Goal: Task Accomplishment & Management: Manage account settings

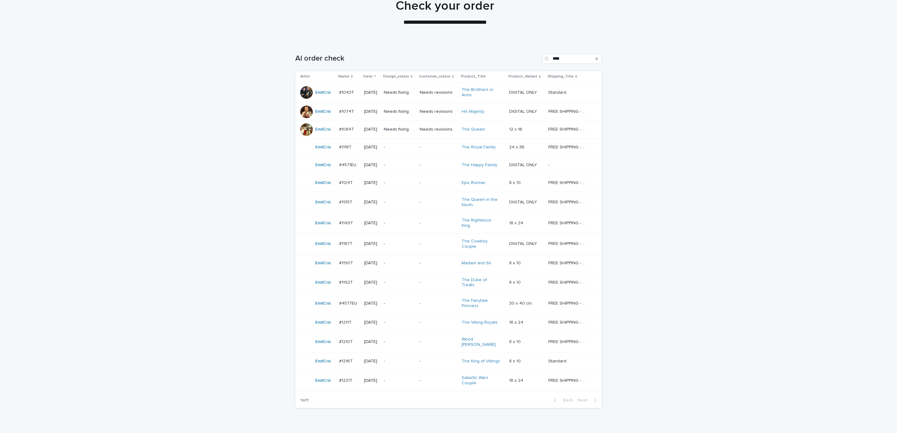
scroll to position [46, 0]
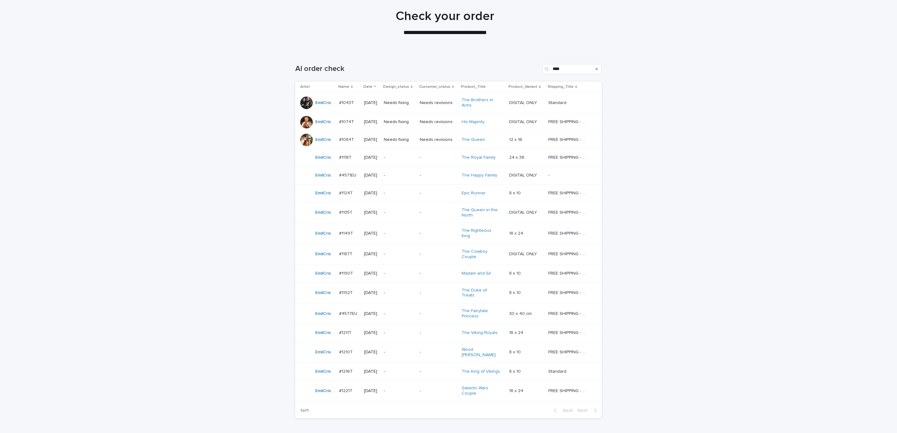
click at [692, 210] on div "Loading... Saving… Loading... Saving… AI order check **** Artist Name Date Desi…" at bounding box center [448, 253] width 897 height 403
click at [415, 105] on p "Needs fixing" at bounding box center [399, 102] width 31 height 5
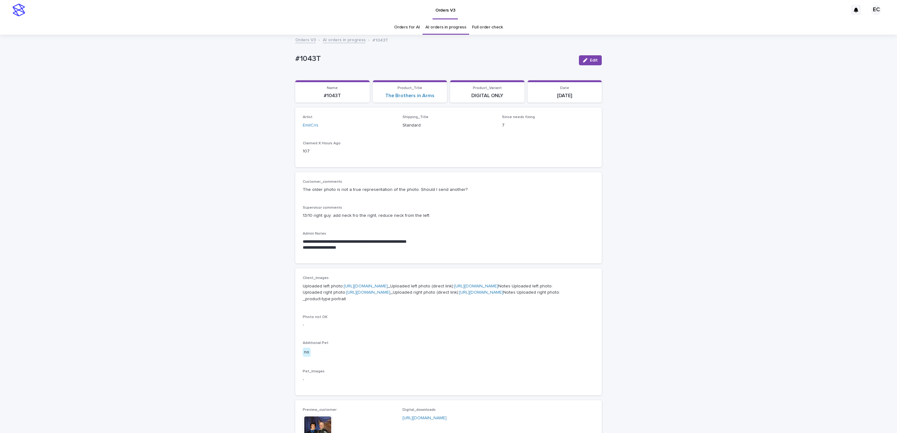
click at [658, 288] on div "**********" at bounding box center [448, 331] width 897 height 592
click at [447, 329] on p "-" at bounding box center [448, 325] width 291 height 7
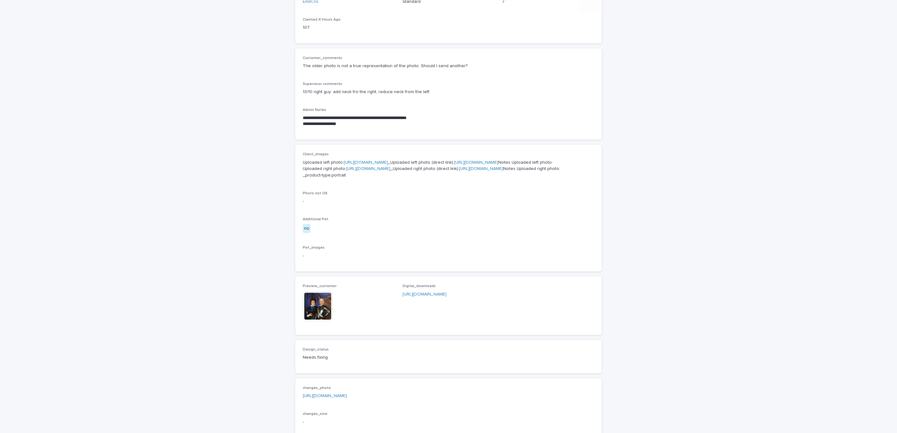
scroll to position [276, 0]
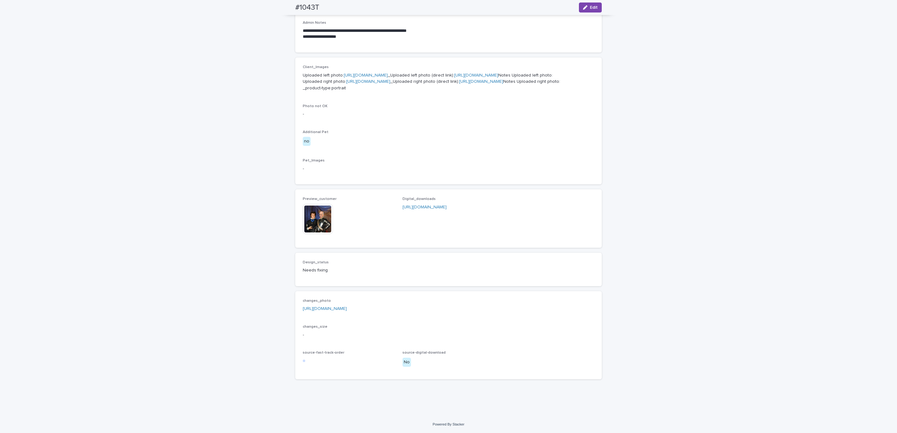
click at [347, 307] on link "[URL][DOMAIN_NAME]" at bounding box center [325, 309] width 44 height 4
click at [156, 103] on div "**********" at bounding box center [448, 120] width 897 height 592
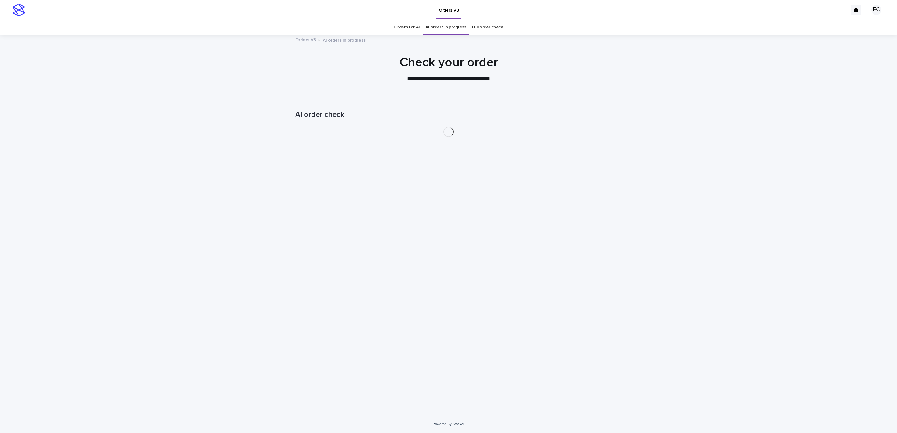
click at [643, 231] on div "Loading... Saving… Loading... Saving… AI order check" at bounding box center [448, 257] width 897 height 318
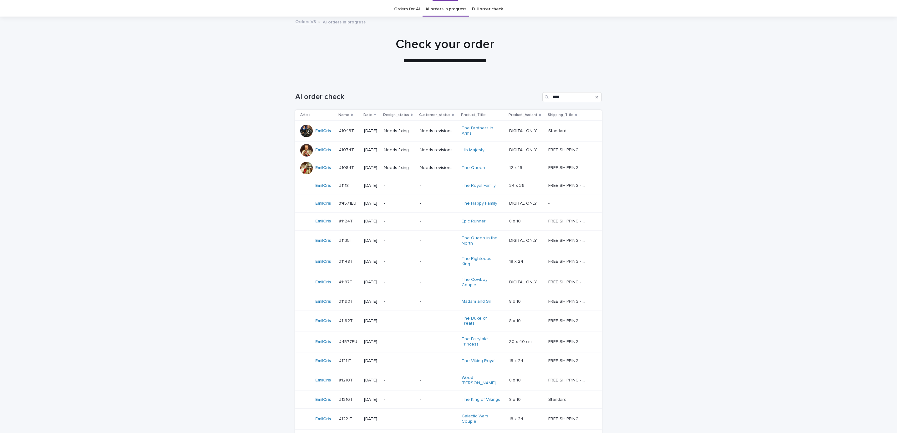
scroll to position [32, 0]
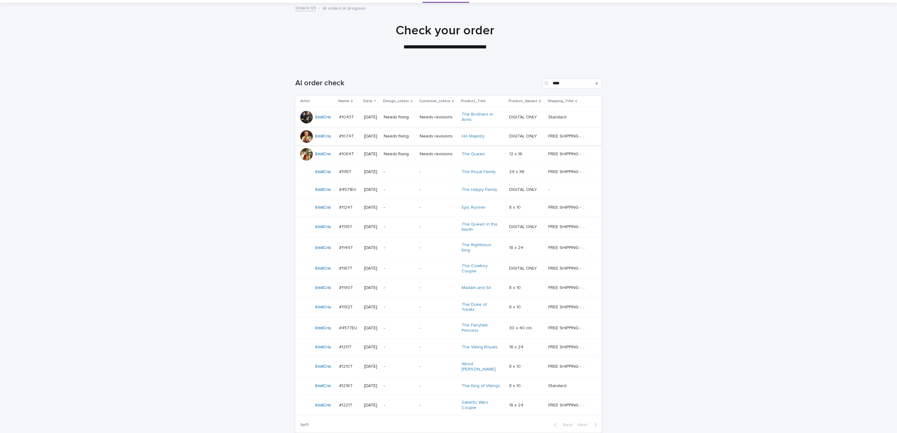
click at [401, 138] on p "Needs fixing" at bounding box center [399, 136] width 31 height 5
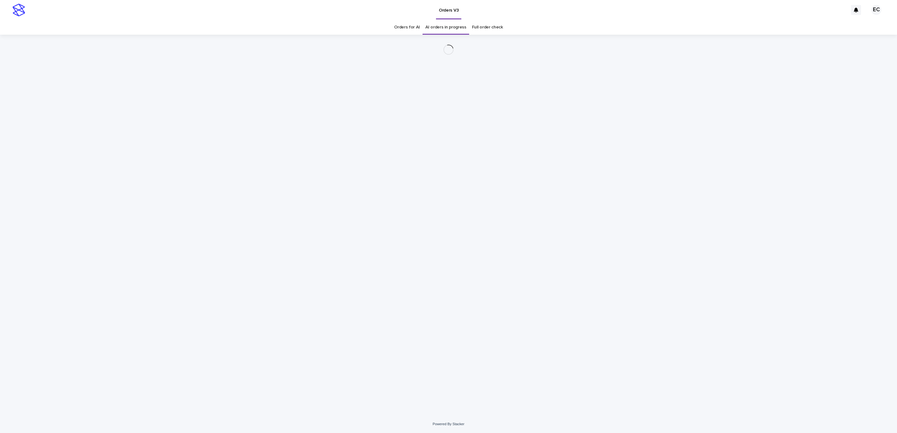
click at [656, 235] on div "Loading... Saving… Loading... Saving…" at bounding box center [448, 225] width 897 height 381
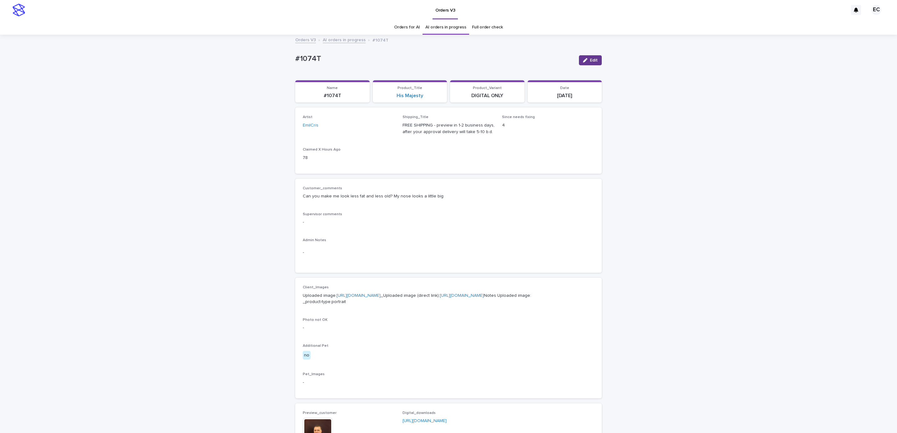
click at [589, 58] on button "Edit" at bounding box center [590, 60] width 23 height 10
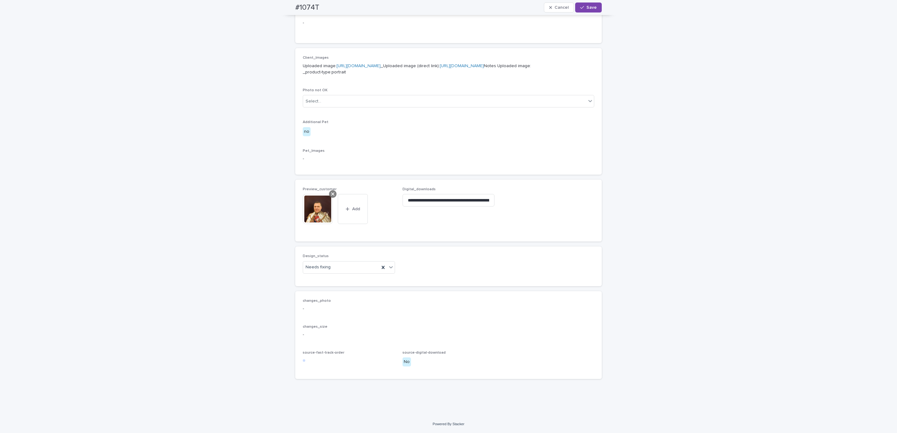
click at [331, 194] on icon at bounding box center [332, 194] width 3 height 3
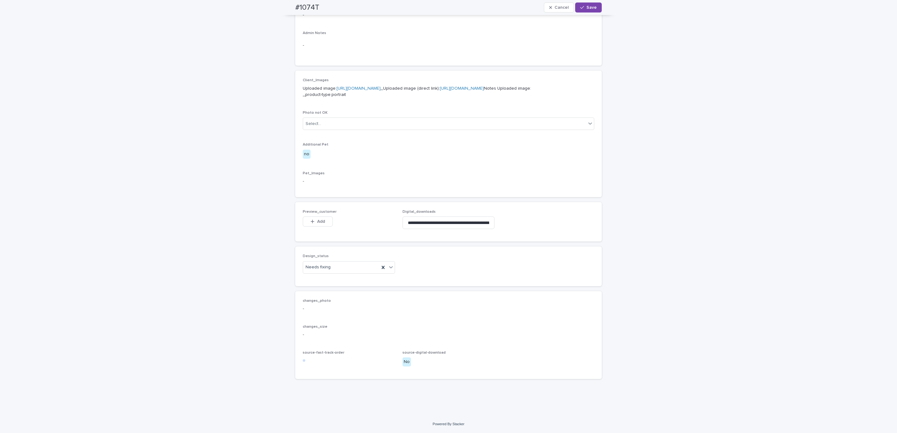
scroll to position [240, 0]
click at [321, 222] on span "Add" at bounding box center [321, 222] width 8 height 4
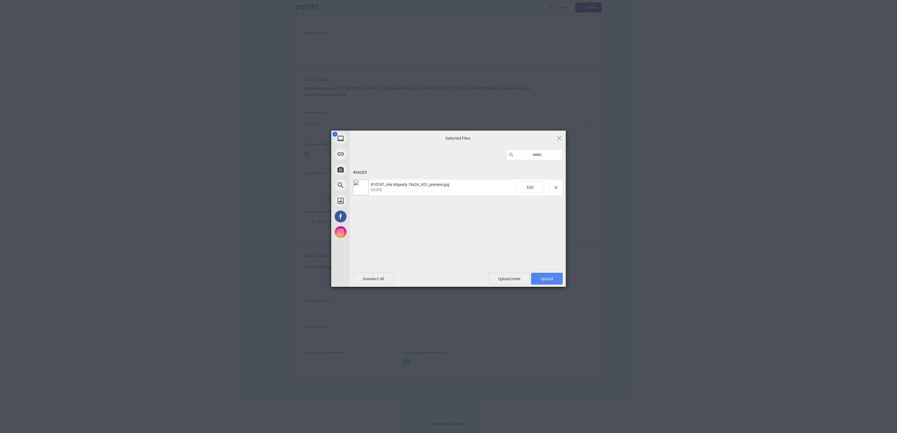
click at [538, 278] on span "Upload 1" at bounding box center [547, 279] width 32 height 12
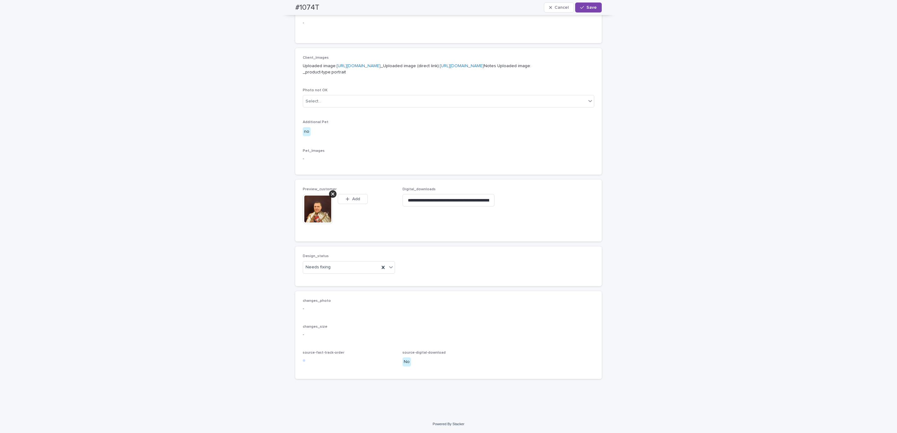
scroll to position [251, 0]
click at [347, 294] on div "Uploaded" at bounding box center [346, 290] width 92 height 11
click at [590, 3] on button "Save" at bounding box center [588, 8] width 27 height 10
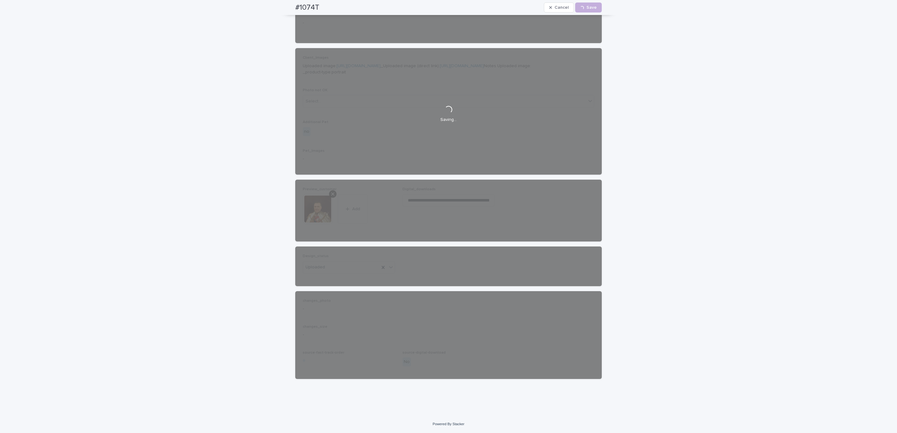
click at [289, 9] on div "#1074T Cancel Loading... Save" at bounding box center [448, 7] width 336 height 15
click at [324, 6] on div "#1074T Cancel Loading... Save" at bounding box center [448, 7] width 306 height 15
copy h2 "#1074T"
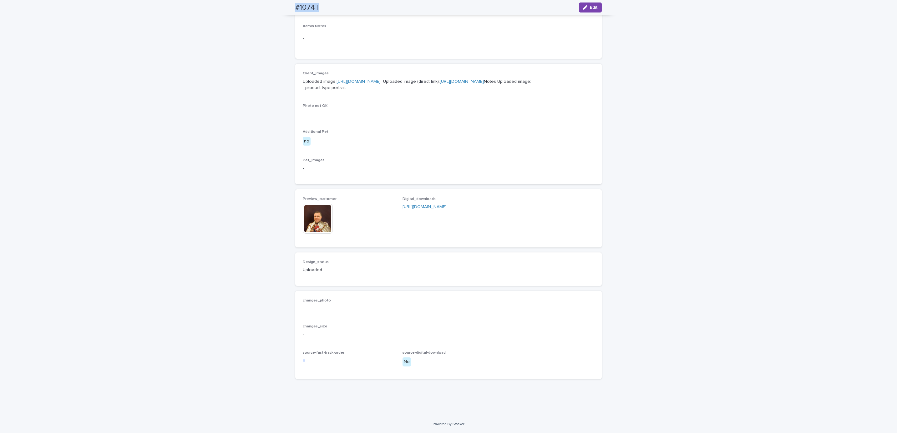
scroll to position [243, 0]
click at [99, 42] on div "Loading... Saving… Loading... Saving… #1074T Edit #1074T Edit Sorry, there was …" at bounding box center [448, 118] width 897 height 594
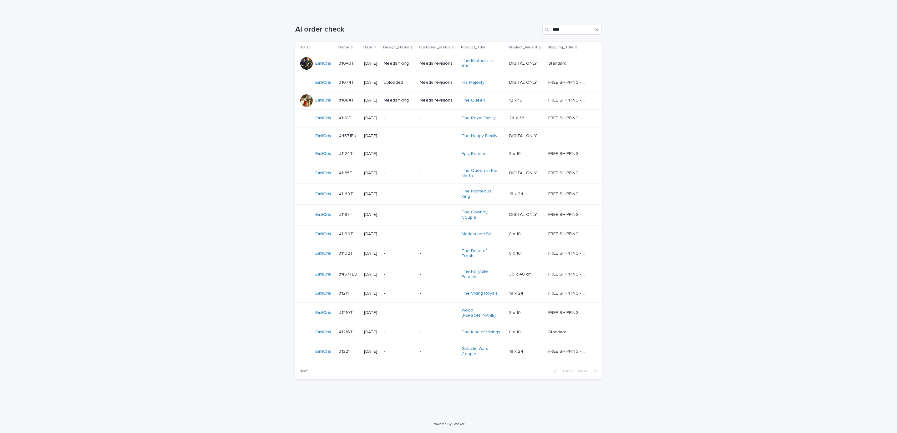
scroll to position [20, 0]
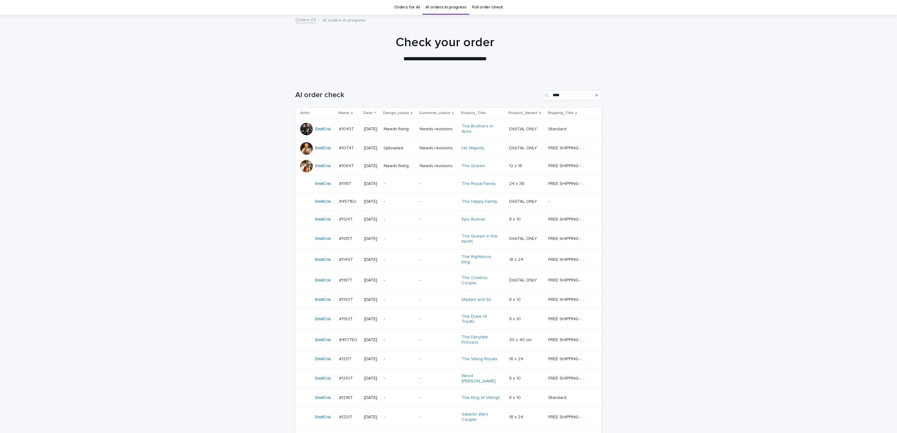
click at [401, 168] on p "Needs fixing" at bounding box center [399, 166] width 31 height 5
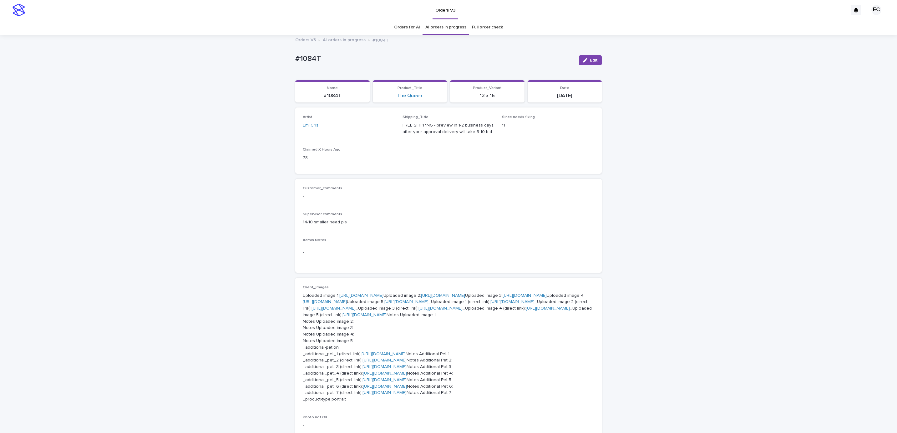
click at [678, 244] on div "Loading... Saving… Loading... Saving… #1084T Edit #1084T Edit Sorry, there was …" at bounding box center [448, 381] width 897 height 692
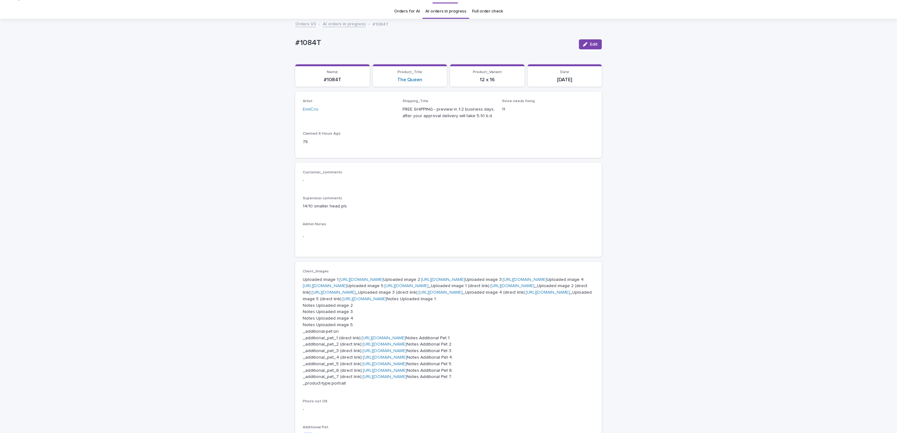
scroll to position [17, 0]
click at [583, 43] on icon "button" at bounding box center [585, 43] width 4 height 4
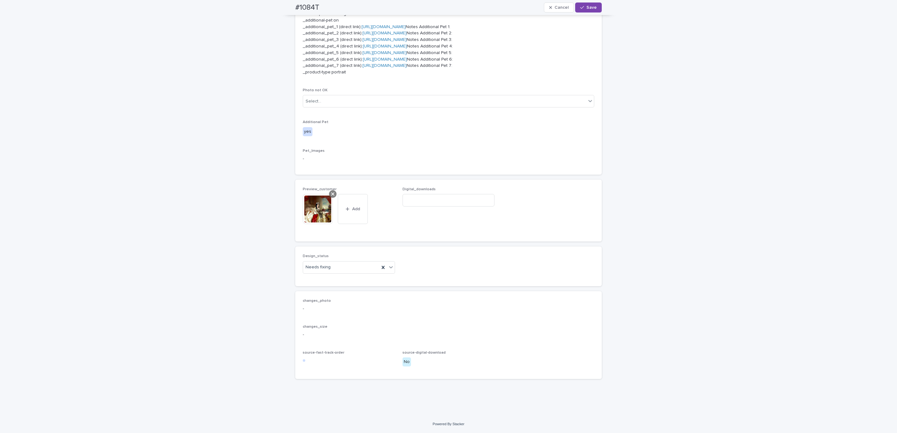
click at [331, 192] on icon at bounding box center [332, 194] width 3 height 5
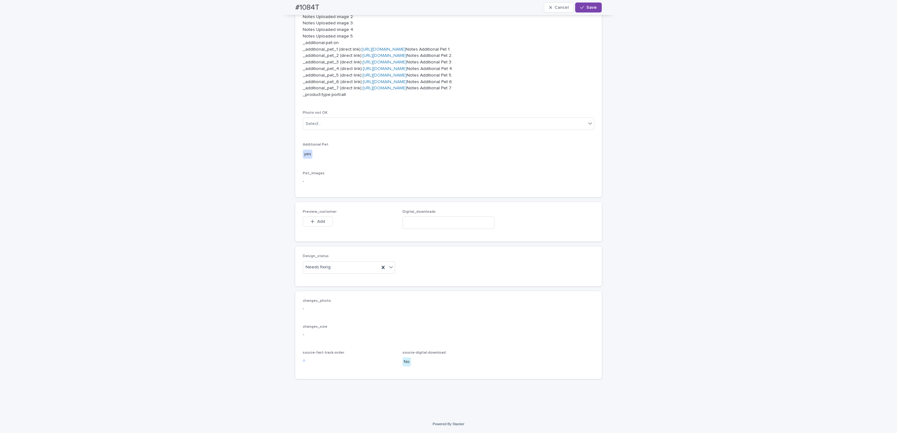
scroll to position [494, 0]
click at [323, 223] on button "Add" at bounding box center [318, 222] width 30 height 10
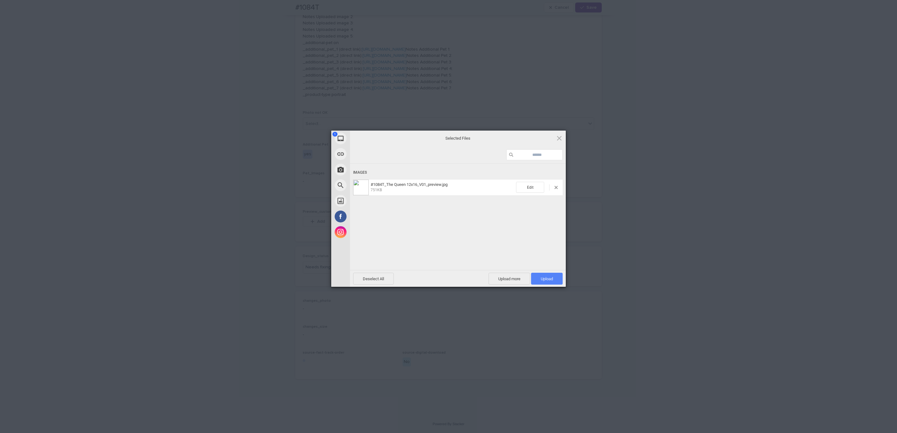
click at [537, 277] on span "Upload 1" at bounding box center [547, 279] width 32 height 12
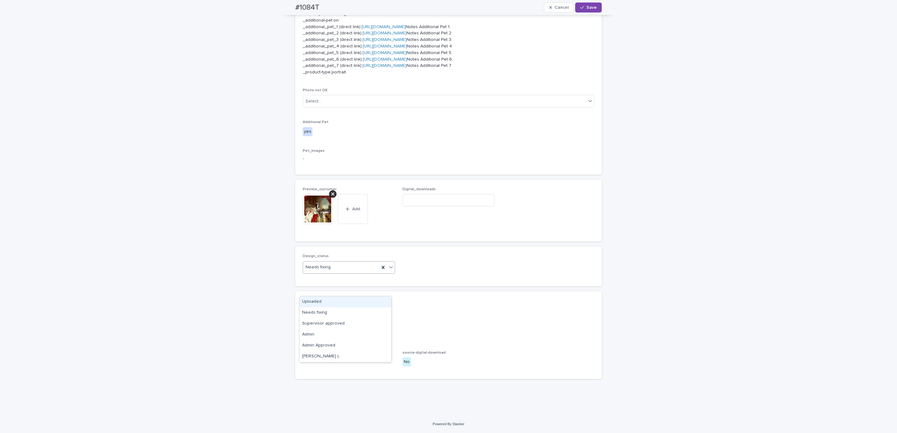
click at [346, 302] on div "Uploaded" at bounding box center [346, 302] width 92 height 11
click at [588, 9] on span "Save" at bounding box center [591, 7] width 10 height 4
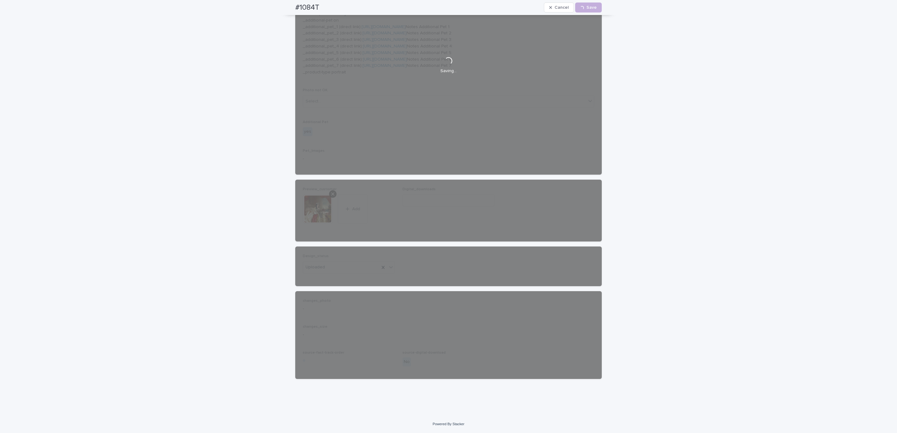
click at [286, 7] on div "#1084T Cancel Loading... Save" at bounding box center [448, 7] width 336 height 15
click at [317, 4] on div "#1084T Cancel Loading... Save" at bounding box center [448, 7] width 306 height 15
copy h2 "#1084T"
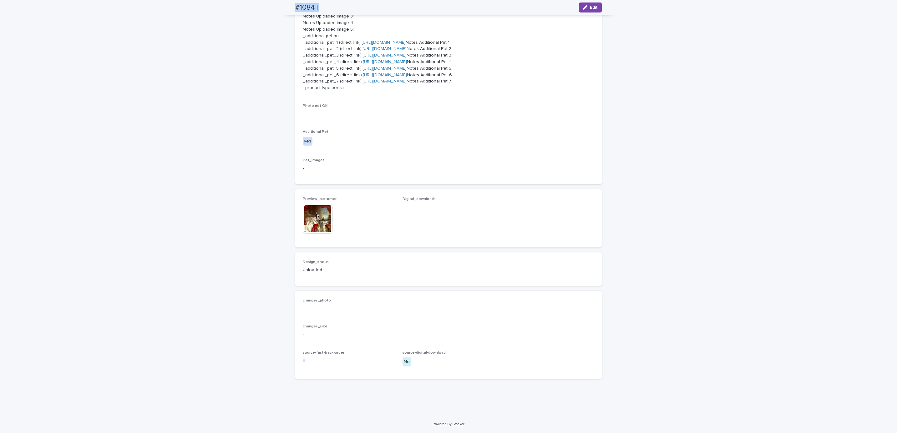
click at [94, 68] on div "Loading... Saving… Loading... Saving… #1084T Edit #1084T Edit Sorry, there was …" at bounding box center [448, 70] width 897 height 692
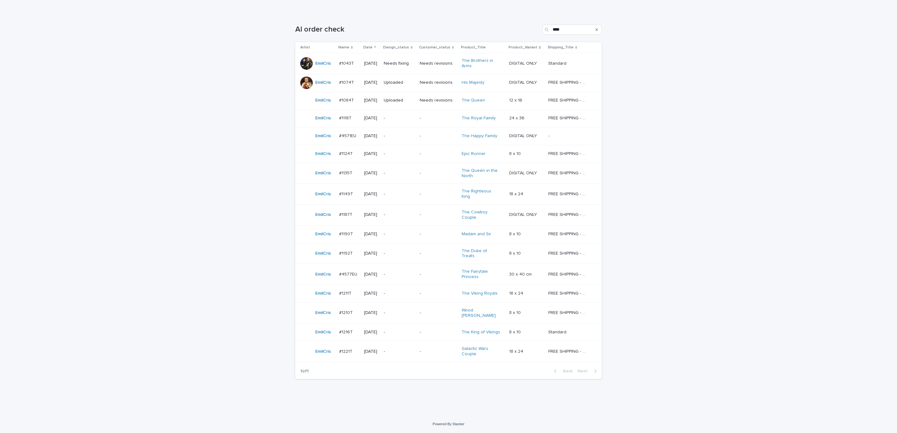
scroll to position [20, 0]
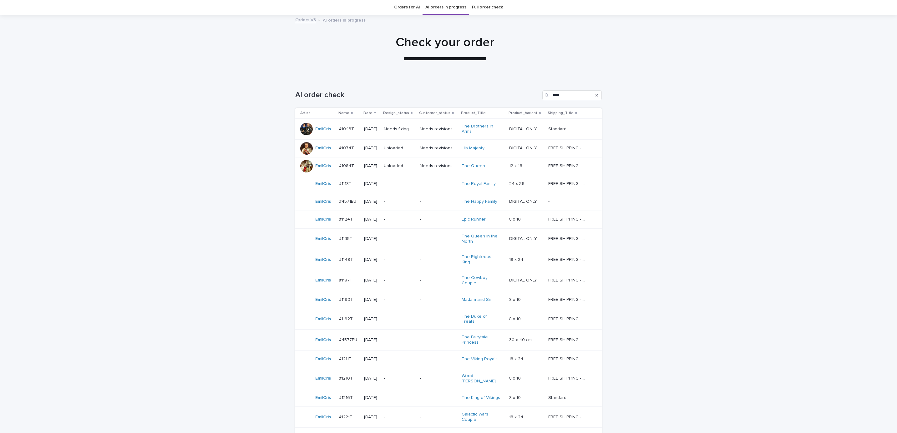
click at [736, 239] on div "Loading... Saving… Loading... Saving… AI order check **** Artist Name Date Desi…" at bounding box center [448, 279] width 897 height 403
click at [625, 406] on div "Loading... Saving… Loading... Saving… AI order check **** Artist Name Date Desi…" at bounding box center [448, 279] width 897 height 403
click at [404, 131] on p "Needs fixing" at bounding box center [399, 129] width 31 height 5
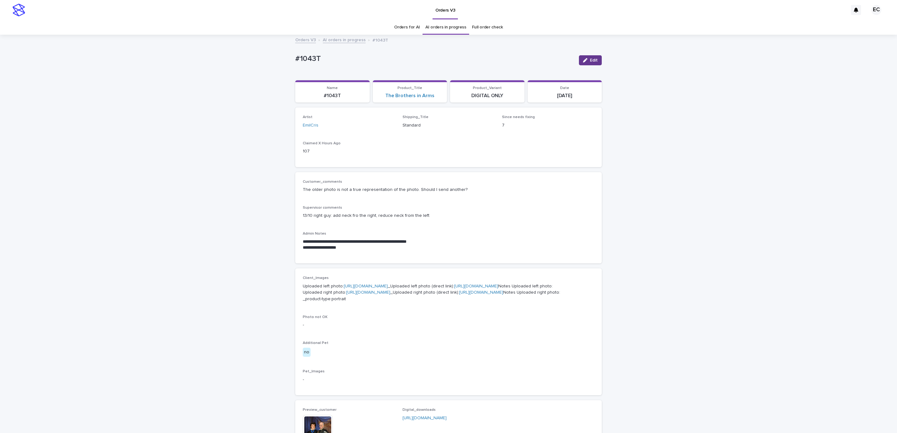
click at [583, 61] on icon "button" at bounding box center [585, 60] width 4 height 4
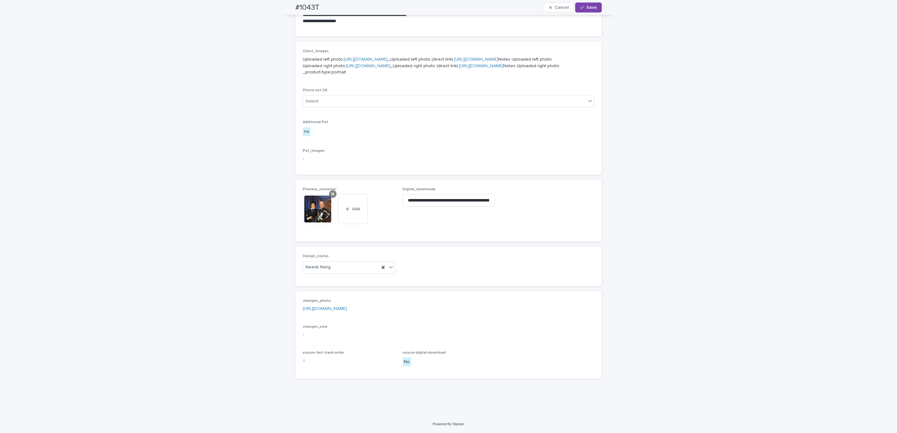
click at [331, 194] on div at bounding box center [333, 194] width 8 height 8
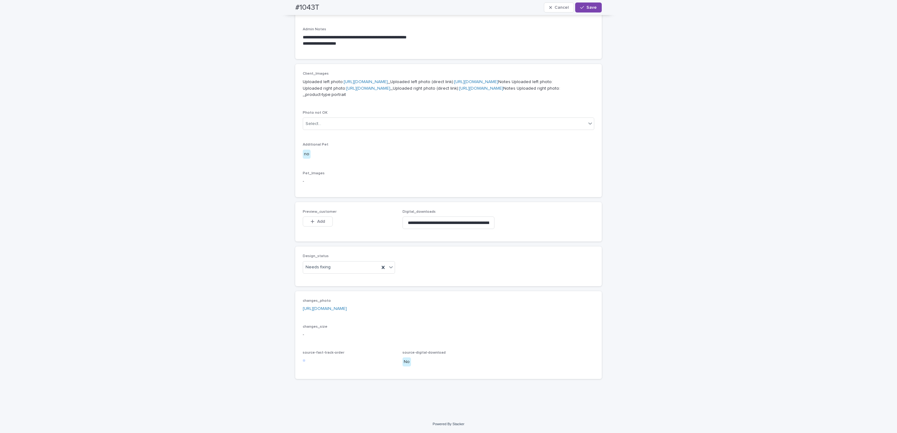
scroll to position [276, 0]
click at [320, 218] on button "Add" at bounding box center [318, 222] width 30 height 10
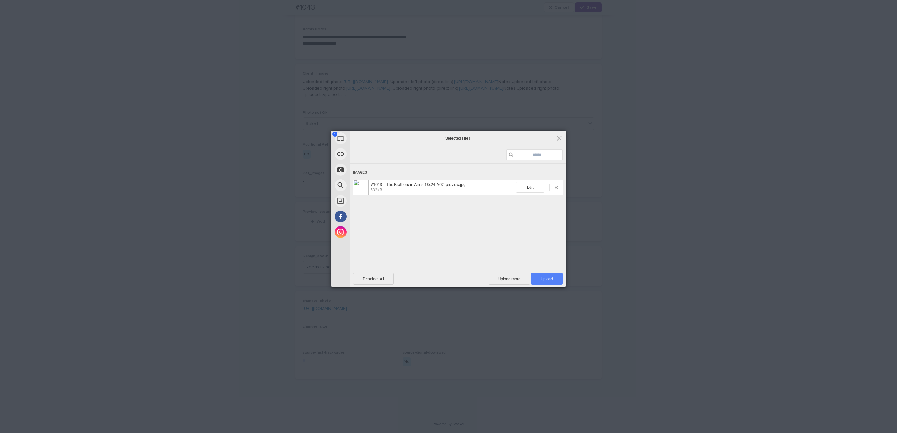
click at [543, 277] on span "Upload 1" at bounding box center [547, 279] width 12 height 5
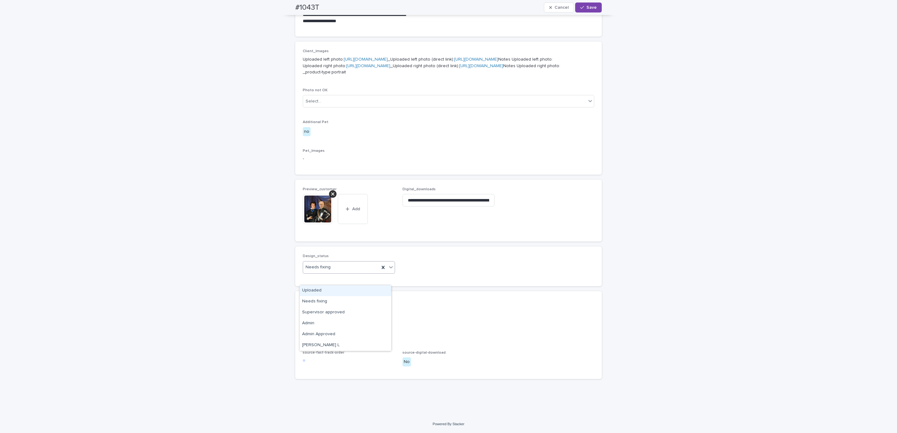
click at [355, 290] on div "Uploaded" at bounding box center [346, 290] width 92 height 11
click at [590, 10] on button "Save" at bounding box center [588, 8] width 27 height 10
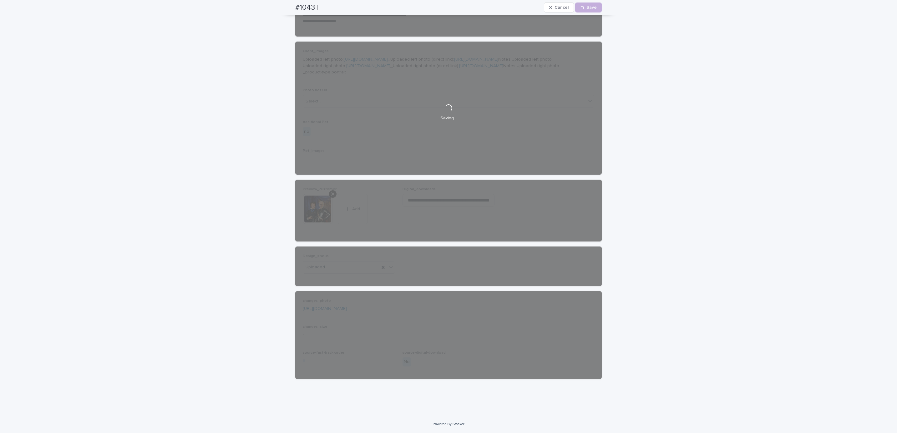
click at [286, 8] on div "#1043T Cancel Loading... Save" at bounding box center [448, 7] width 336 height 15
click at [323, 5] on div "#1043T Cancel Loading... Save" at bounding box center [448, 7] width 306 height 15
copy h2 "#1043T"
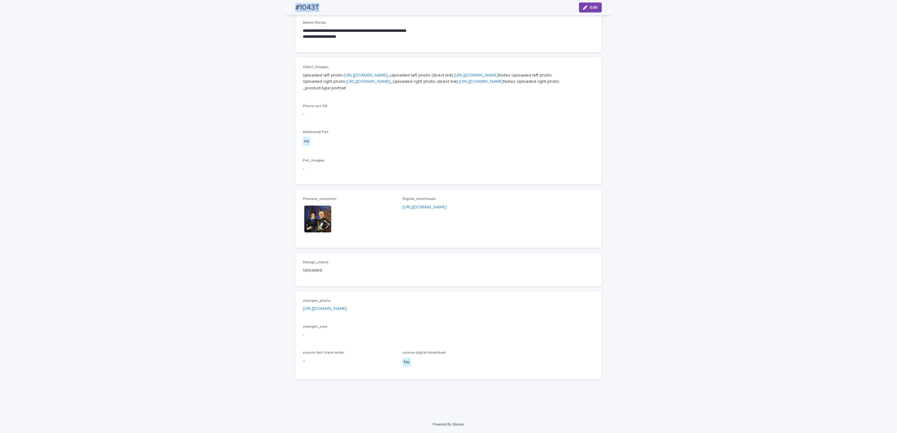
scroll to position [276, 0]
click at [95, 40] on div "**********" at bounding box center [448, 120] width 897 height 592
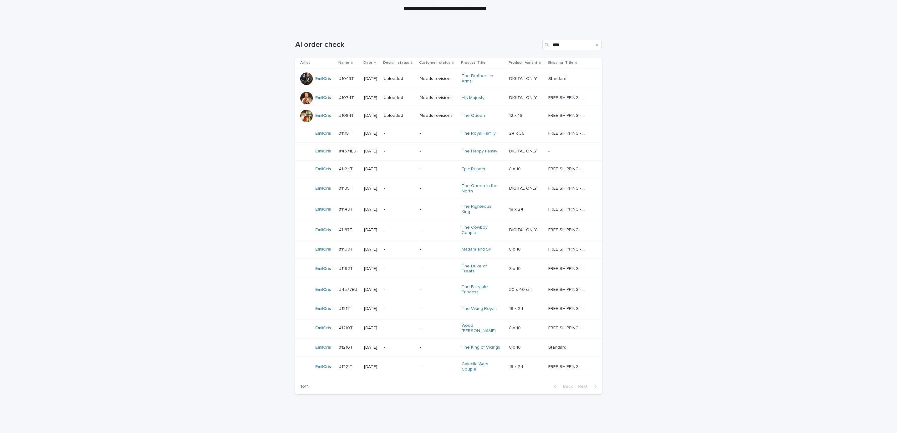
scroll to position [71, 0]
click at [707, 190] on div "Loading... Saving… Loading... Saving… AI order check **** Artist Name Date Desi…" at bounding box center [448, 228] width 897 height 403
